Goal: Task Accomplishment & Management: Use online tool/utility

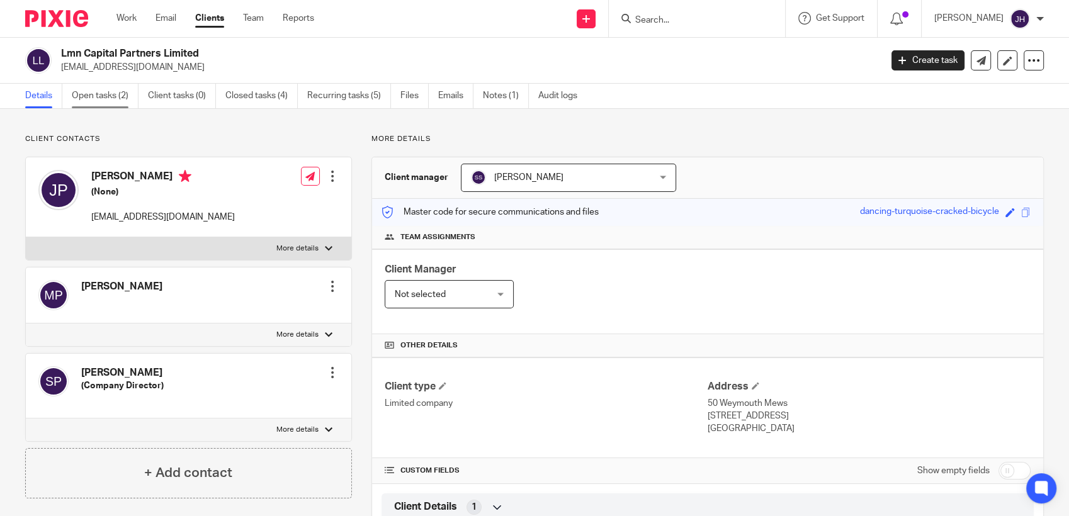
click at [101, 91] on link "Open tasks (2)" at bounding box center [105, 96] width 67 height 25
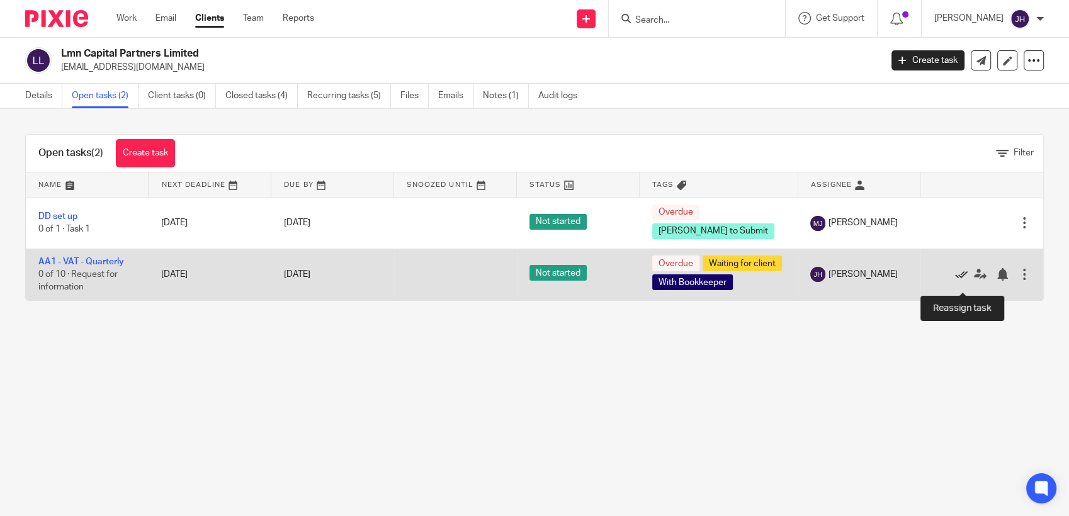
drag, startPoint x: 957, startPoint y: 283, endPoint x: 947, endPoint y: 284, distance: 10.1
click at [974, 281] on icon at bounding box center [980, 274] width 13 height 13
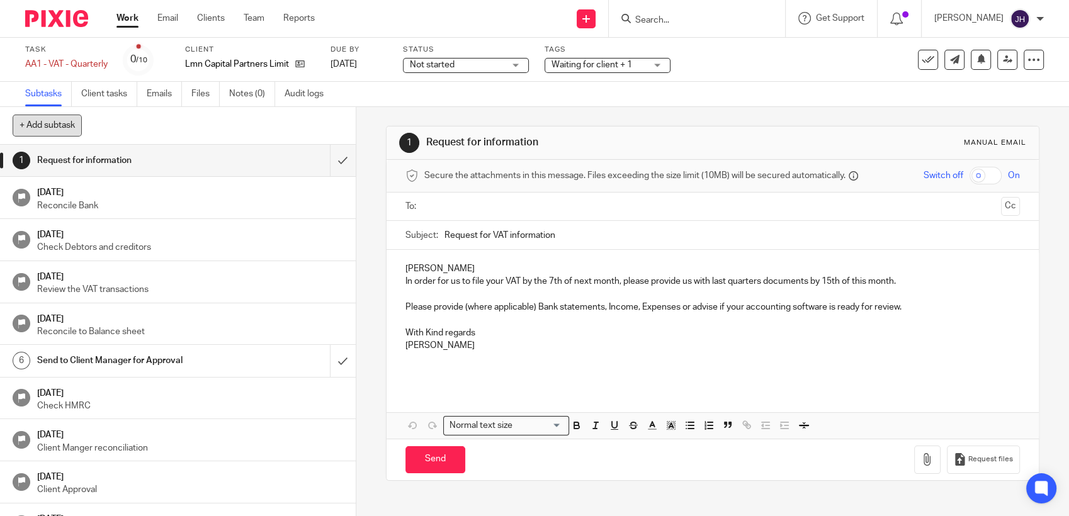
click at [52, 128] on button "+ Add subtask" at bounding box center [47, 125] width 69 height 21
click at [156, 130] on input "text" at bounding box center [133, 125] width 240 height 21
type input "Tasks"
click at [322, 125] on p "+ Add" at bounding box center [325, 125] width 37 height 21
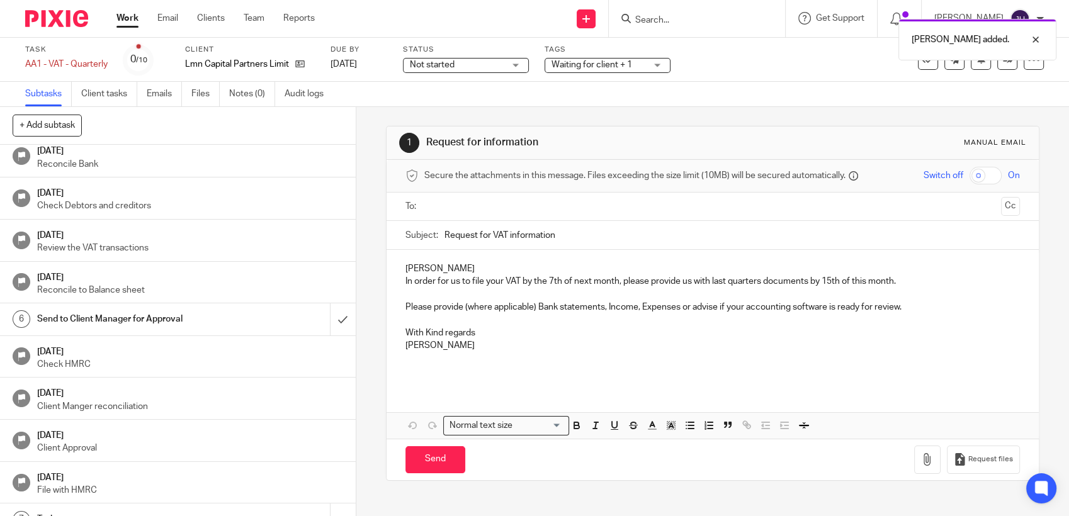
scroll to position [60, 0]
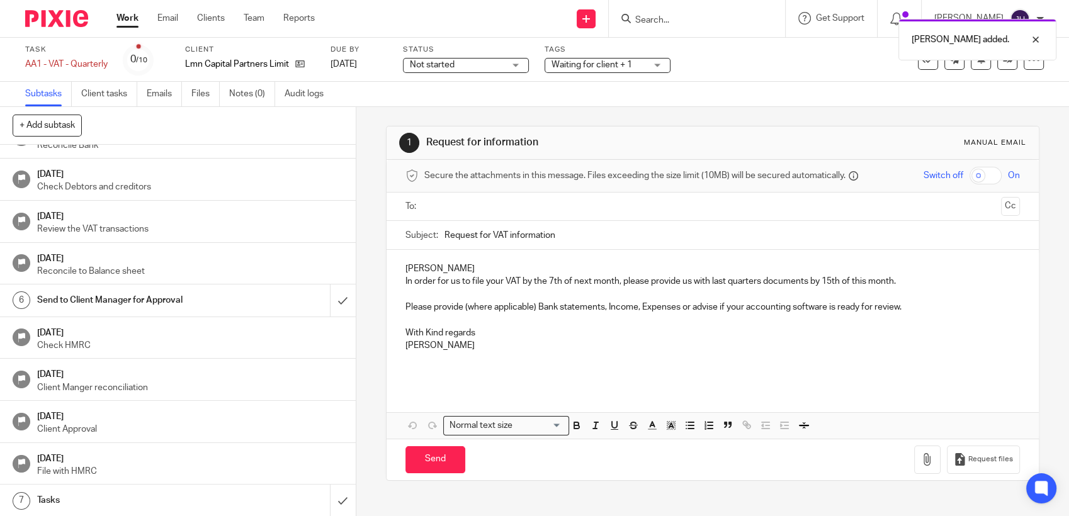
click at [152, 500] on h1 "Tasks" at bounding box center [130, 500] width 187 height 19
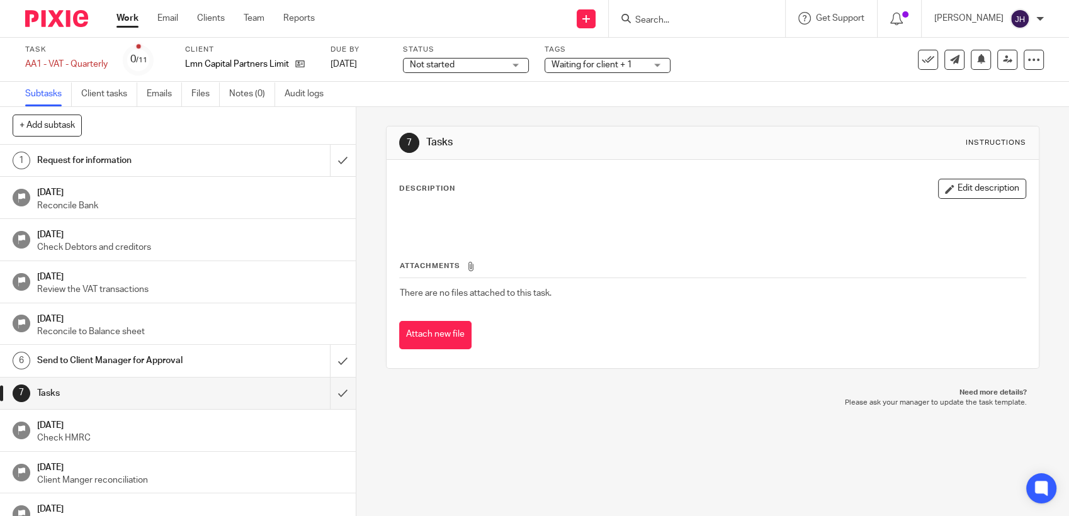
click at [458, 186] on div "Description Edit description" at bounding box center [712, 189] width 627 height 20
drag, startPoint x: 408, startPoint y: 204, endPoint x: 417, endPoint y: 208, distance: 9.9
click at [409, 205] on div "Description Edit description" at bounding box center [712, 207] width 627 height 56
click at [970, 188] on button "Edit description" at bounding box center [982, 189] width 88 height 20
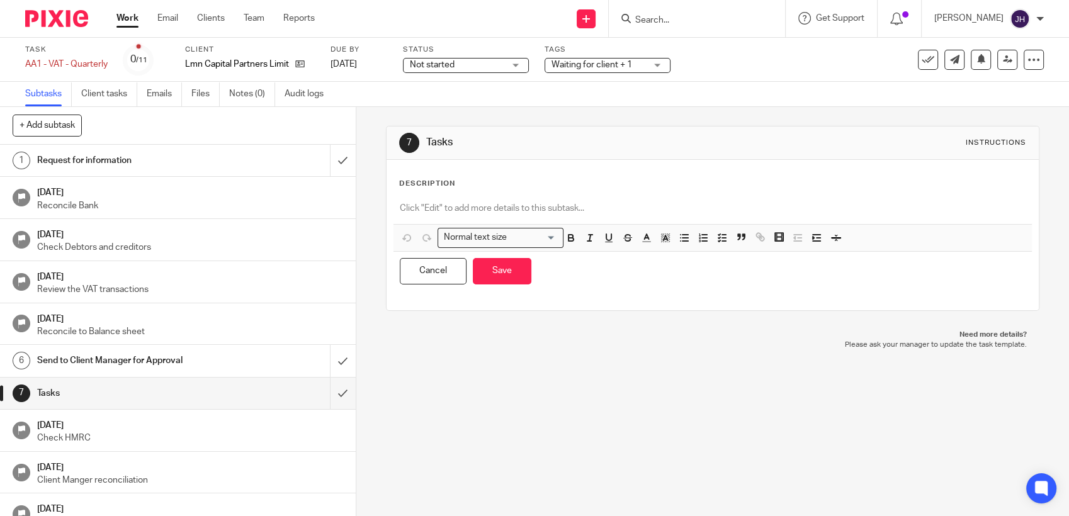
drag, startPoint x: 439, startPoint y: 205, endPoint x: 464, endPoint y: 206, distance: 24.6
click at [440, 206] on p at bounding box center [713, 208] width 626 height 13
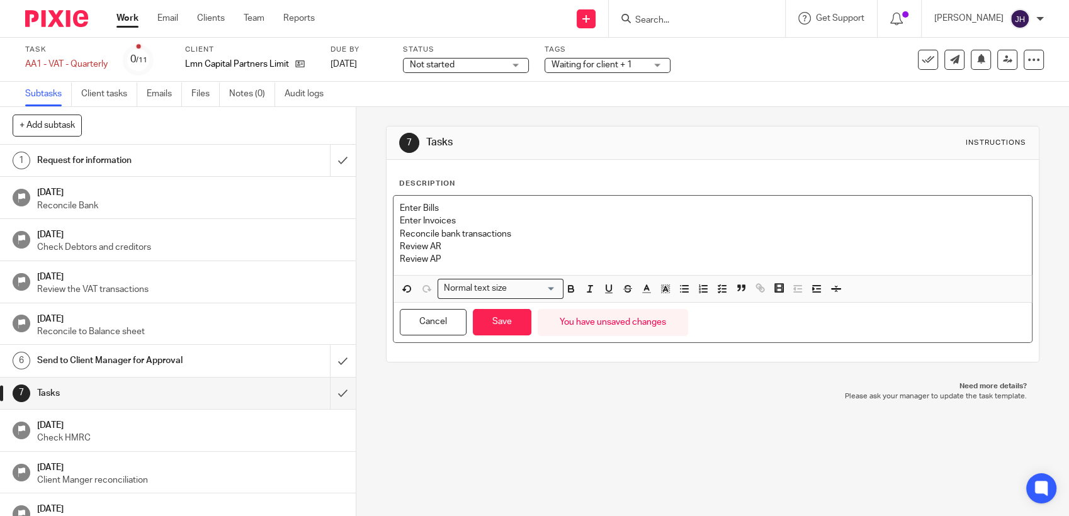
click at [466, 259] on p "Review AP" at bounding box center [713, 259] width 626 height 13
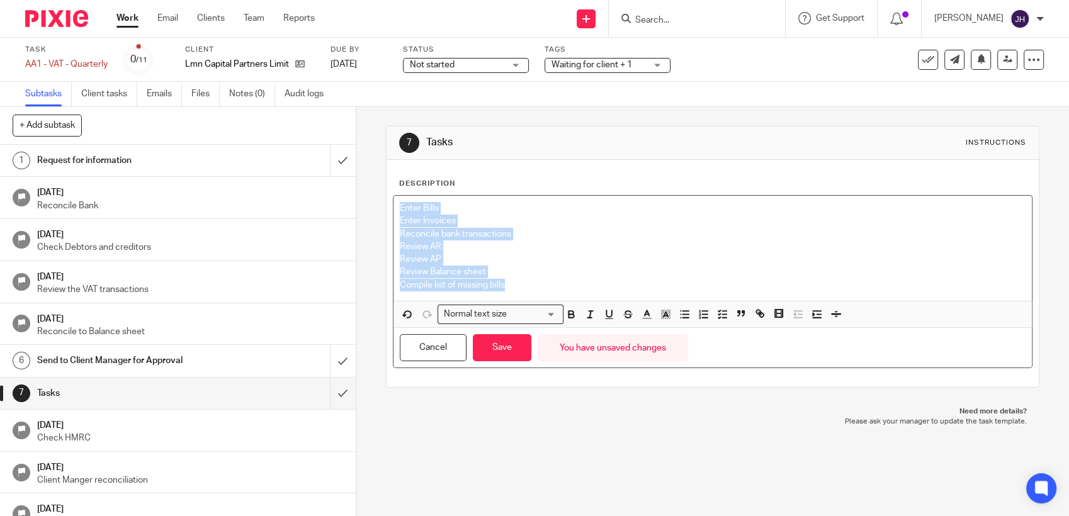
drag, startPoint x: 393, startPoint y: 205, endPoint x: 546, endPoint y: 288, distance: 174.4
click at [546, 288] on div "Enter Bills Enter Invoices Reconcile bank transactions Review AR Review AP Revi…" at bounding box center [712, 248] width 638 height 105
click at [719, 314] on polyline "button" at bounding box center [720, 314] width 2 height 1
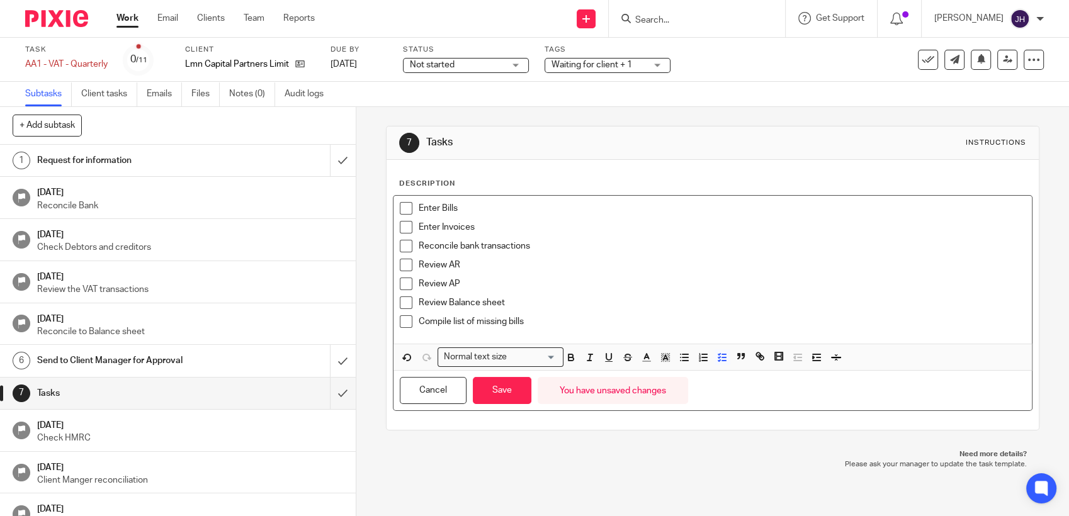
click at [403, 209] on span at bounding box center [406, 208] width 13 height 13
click at [403, 225] on span at bounding box center [406, 227] width 13 height 13
click at [402, 265] on span at bounding box center [406, 265] width 13 height 13
click at [403, 284] on span at bounding box center [406, 284] width 13 height 13
click at [400, 302] on span at bounding box center [406, 302] width 13 height 13
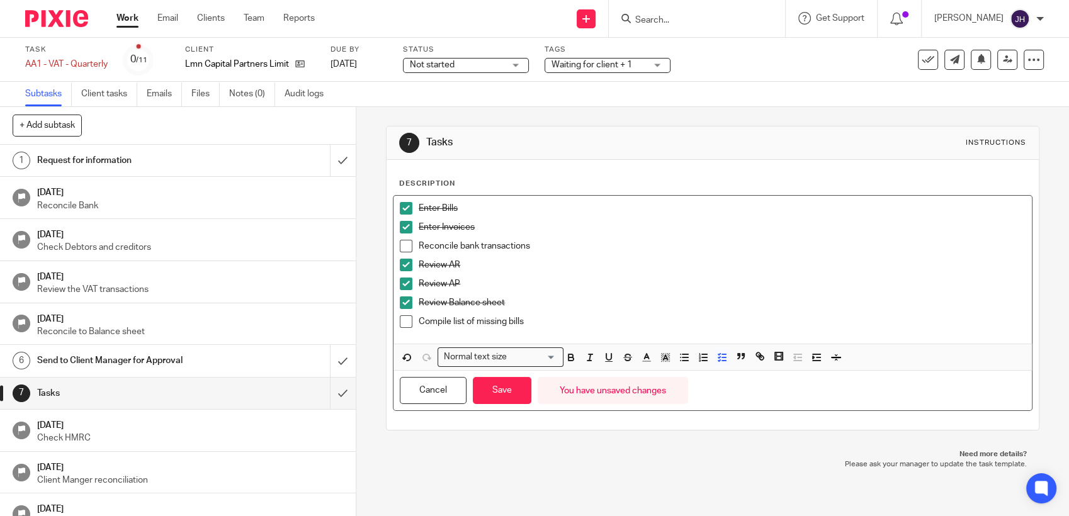
click at [401, 317] on span at bounding box center [406, 321] width 13 height 13
click at [499, 387] on button "Save" at bounding box center [502, 390] width 59 height 27
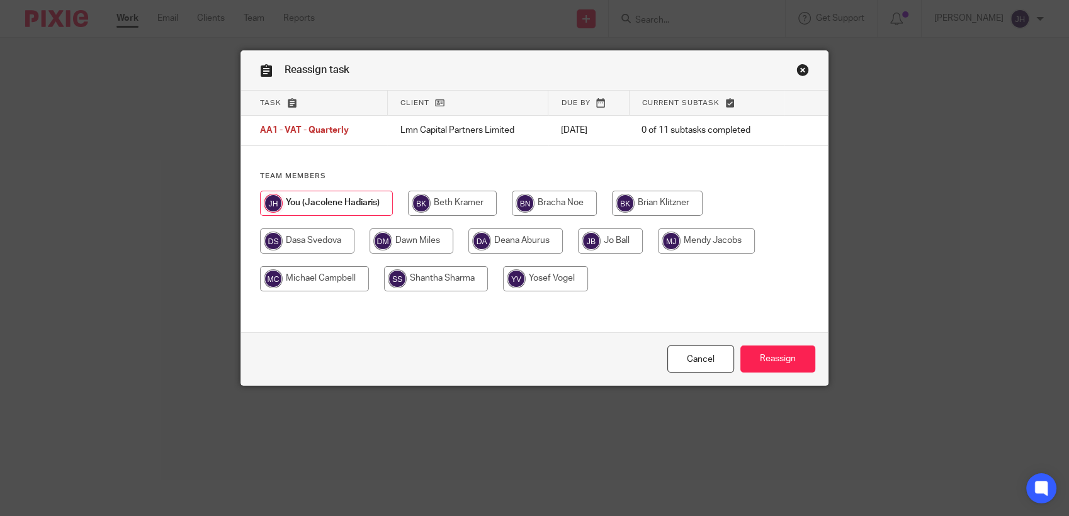
click at [798, 70] on link "Close this dialog window" at bounding box center [802, 72] width 13 height 17
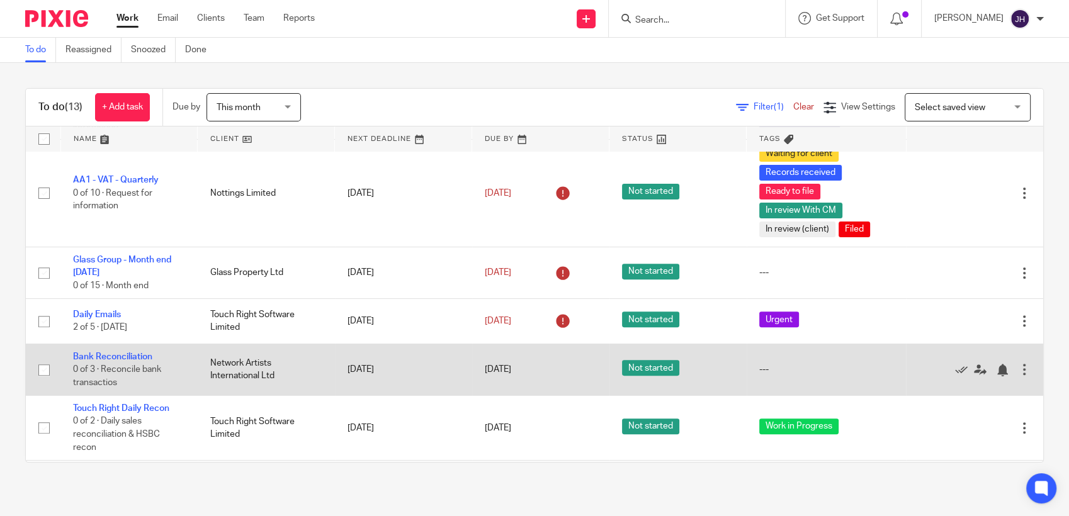
scroll to position [512, 0]
